Goal: Navigation & Orientation: Find specific page/section

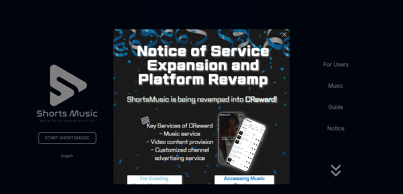
click at [337, 174] on button at bounding box center [201, 97] width 403 height 194
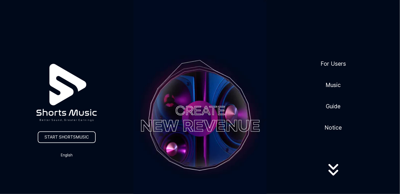
click at [335, 168] on icon at bounding box center [334, 167] width 10 height 6
click at [337, 85] on link "Music" at bounding box center [333, 84] width 19 height 13
